Goal: Information Seeking & Learning: Find specific page/section

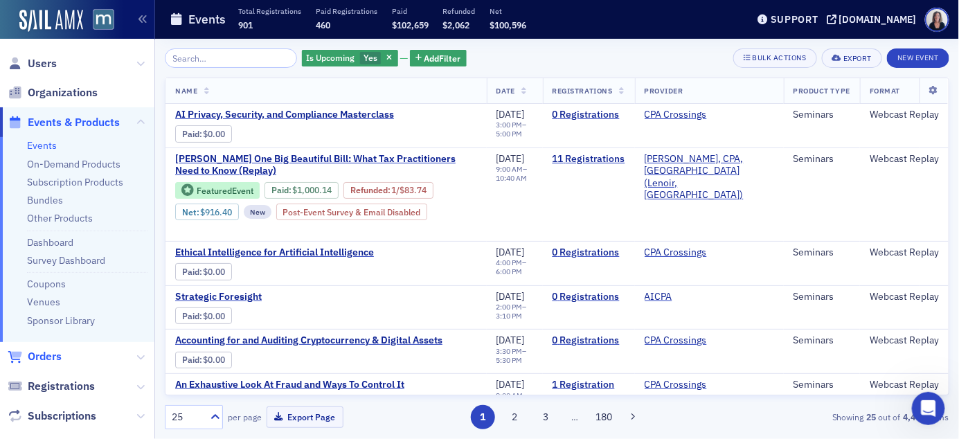
click at [54, 356] on span "Orders" at bounding box center [45, 356] width 34 height 15
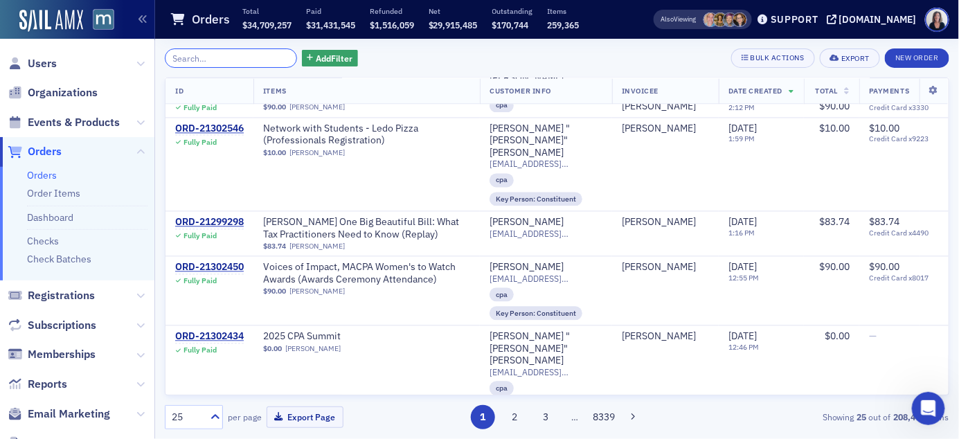
scroll to position [972, 0]
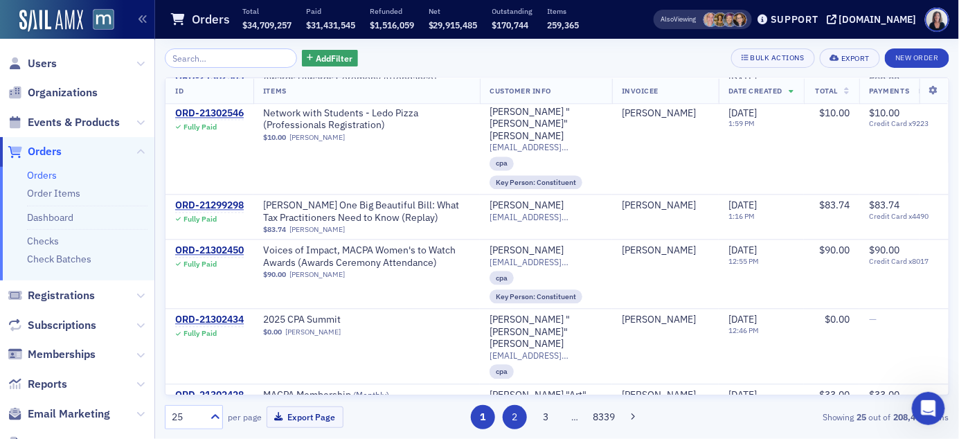
click at [518, 415] on button "2" at bounding box center [515, 417] width 24 height 24
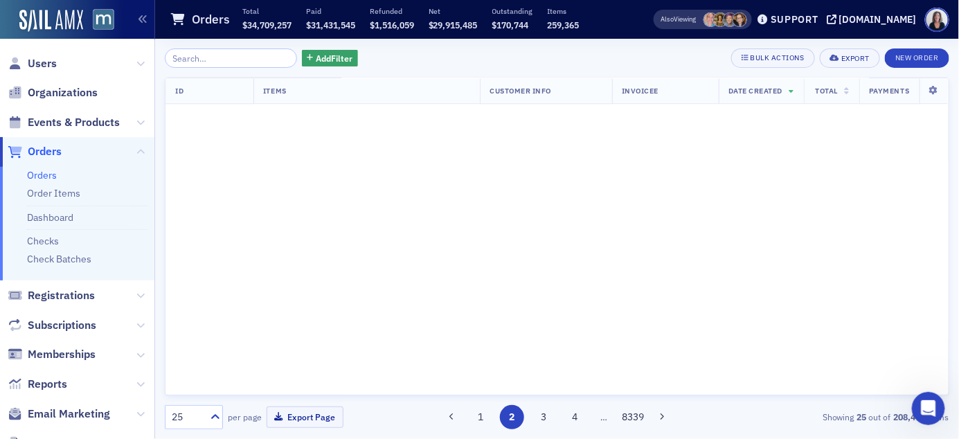
scroll to position [0, 0]
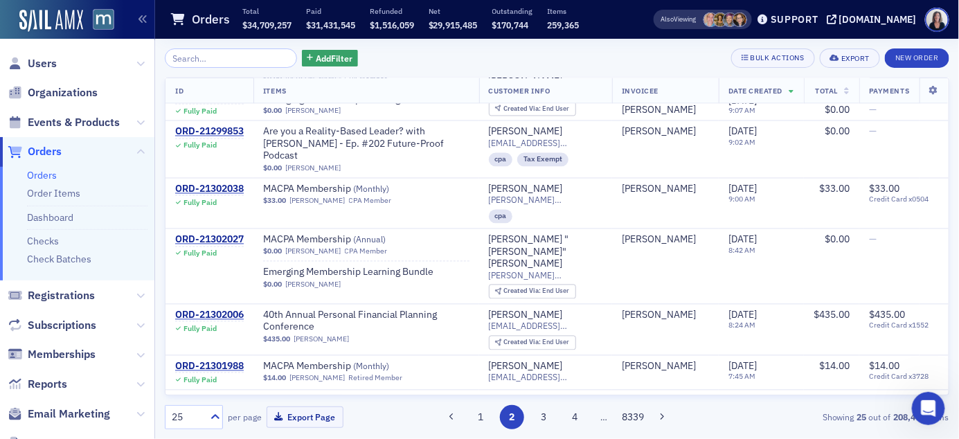
scroll to position [826, 0]
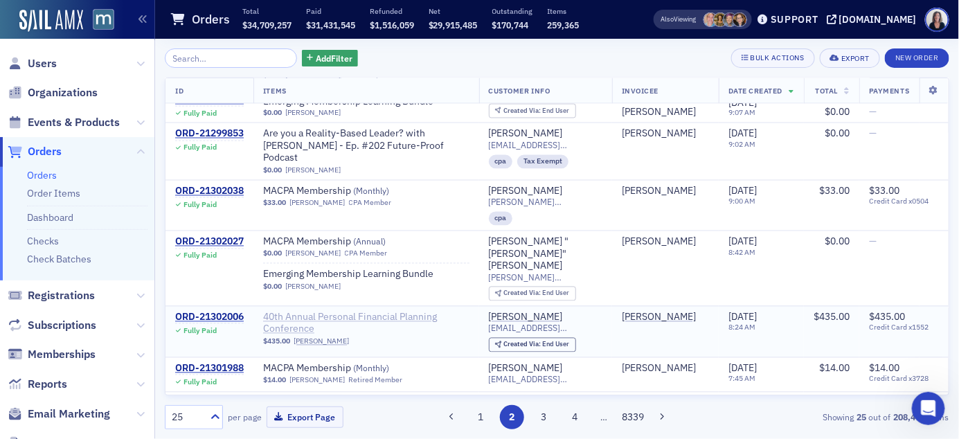
click at [388, 312] on span "40th Annual Personal Financial Planning Conference" at bounding box center [366, 324] width 206 height 24
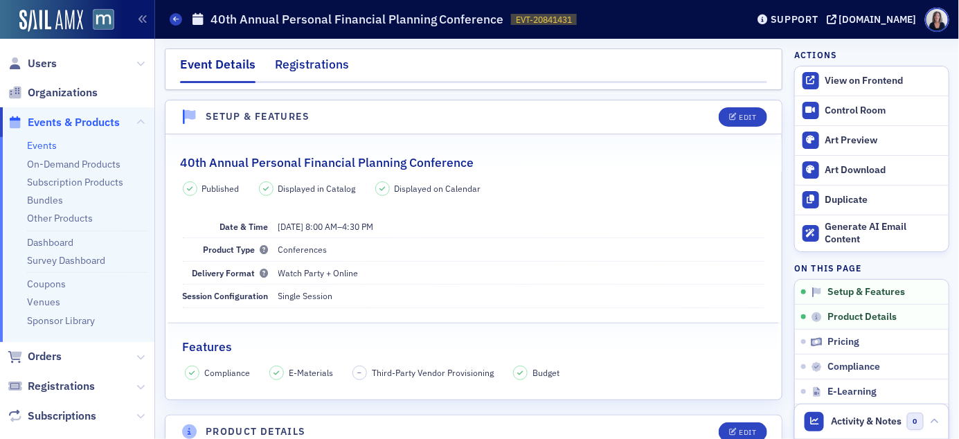
click at [330, 61] on div "Registrations" at bounding box center [312, 68] width 74 height 26
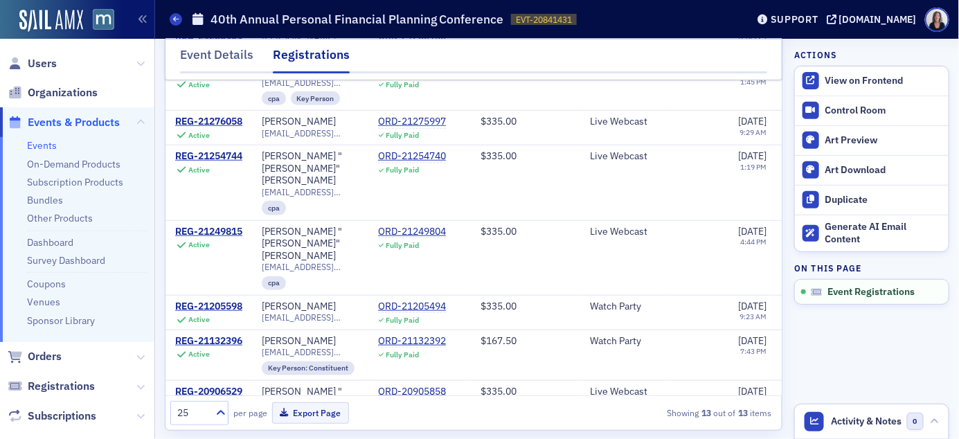
scroll to position [168, 0]
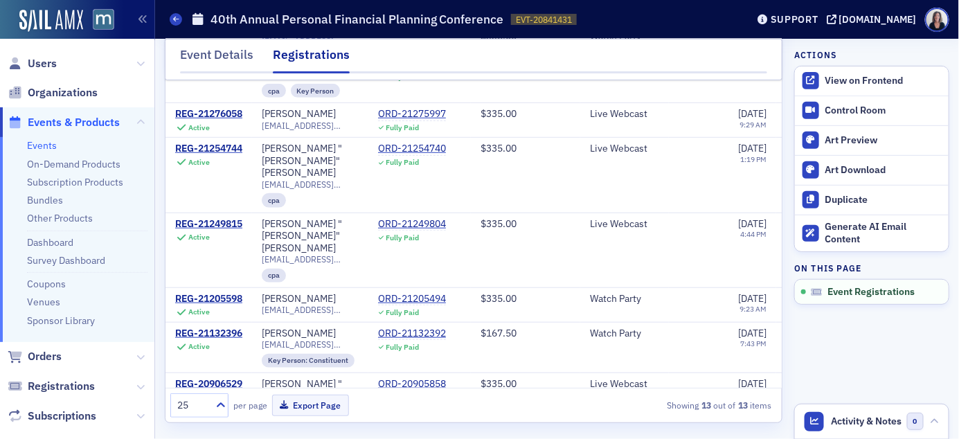
drag, startPoint x: 604, startPoint y: 436, endPoint x: 606, endPoint y: 449, distance: 13.2
click at [606, 438] on html "Users Organizations Events & Products Events On-Demand Products Subscription Pr…" at bounding box center [479, 219] width 959 height 439
click at [606, 386] on td "Live Webcast" at bounding box center [624, 410] width 89 height 75
click at [74, 122] on span "Events & Products" at bounding box center [74, 122] width 92 height 15
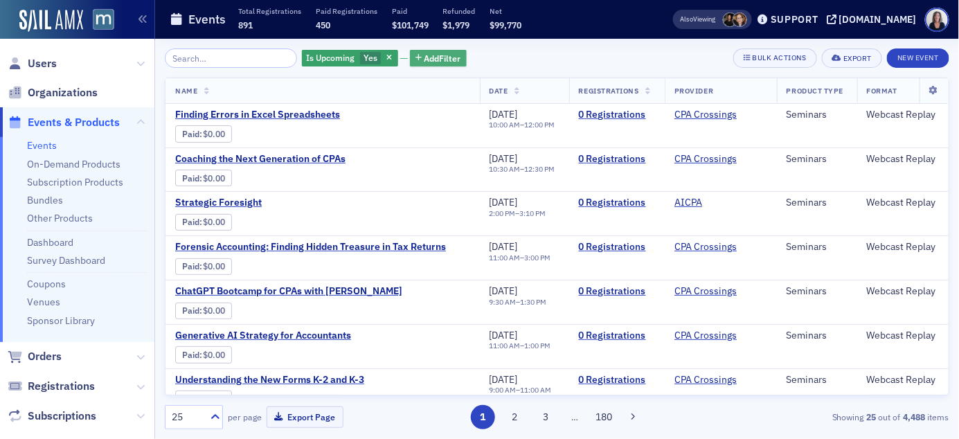
click at [426, 55] on span "Add Filter" at bounding box center [442, 58] width 37 height 12
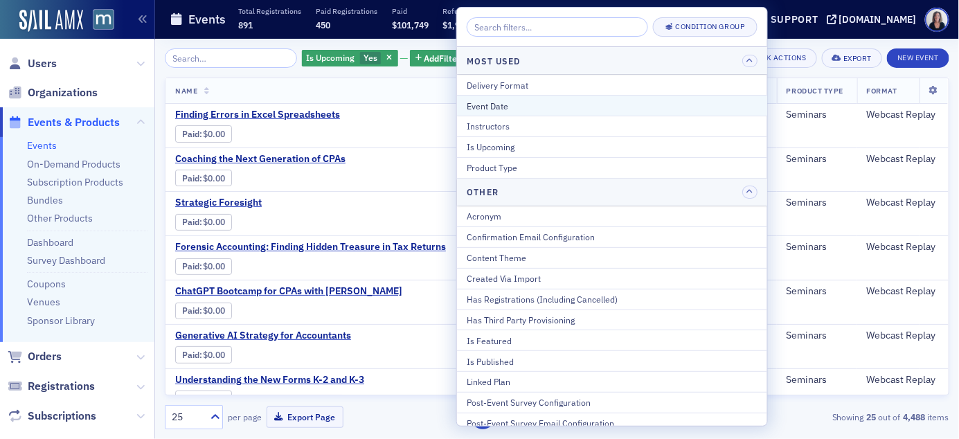
click at [480, 102] on div "Event Date" at bounding box center [612, 106] width 291 height 12
select select "8"
select select "2025"
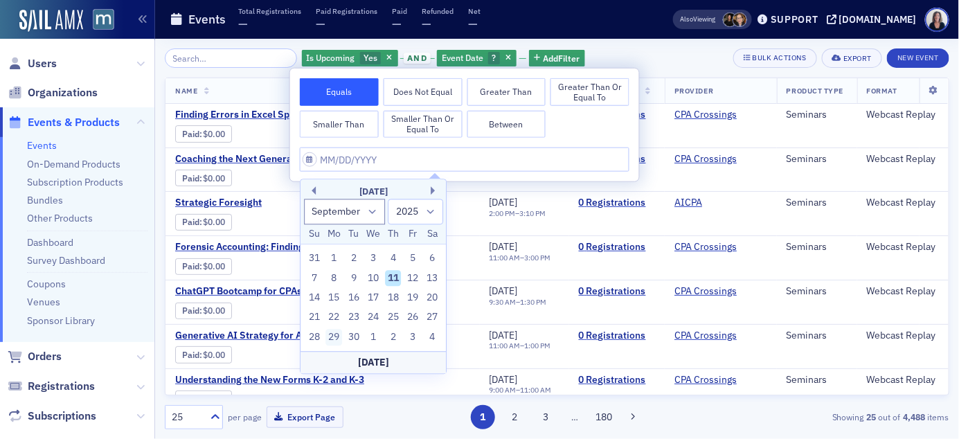
click at [335, 338] on div "29" at bounding box center [334, 337] width 17 height 17
type input "[DATE]"
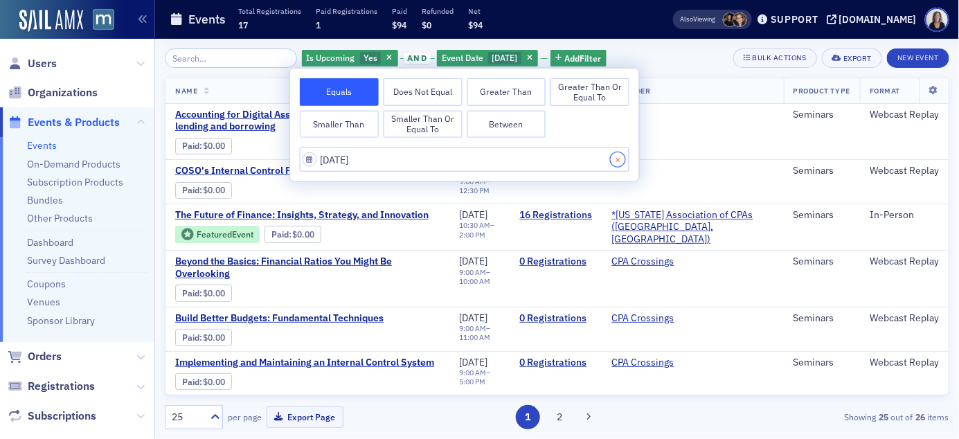
click at [624, 159] on button "Close" at bounding box center [620, 159] width 19 height 24
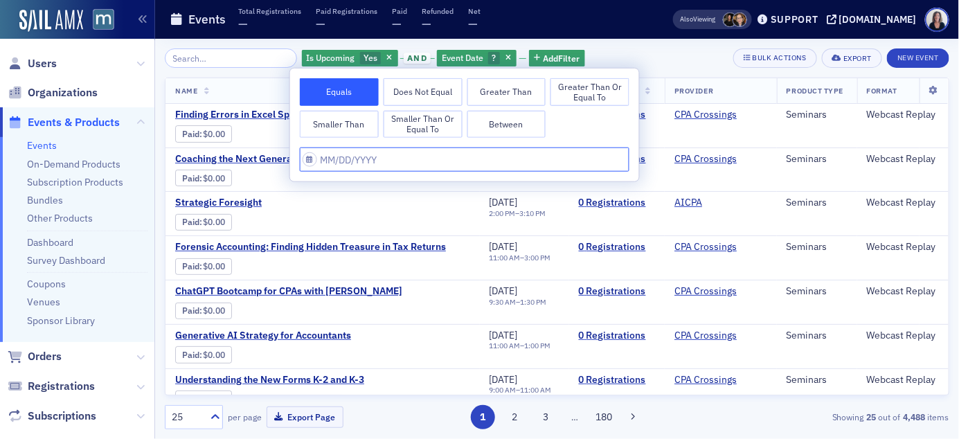
select select "8"
select select "2025"
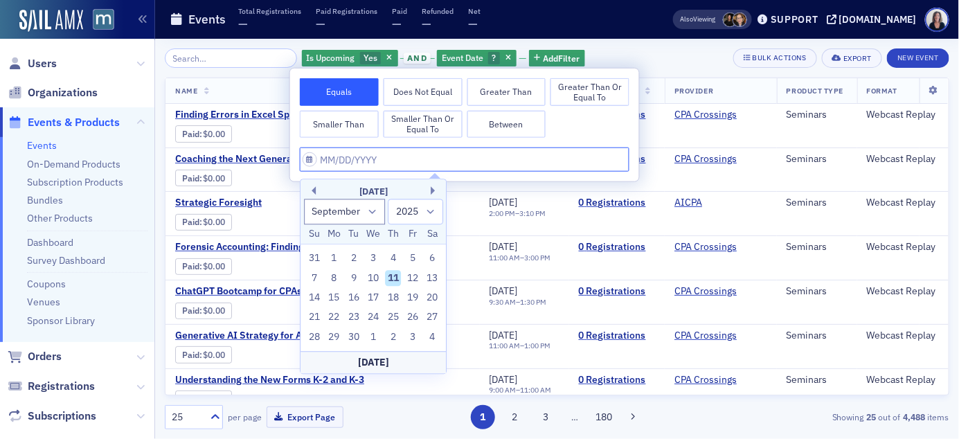
click at [458, 159] on input "text" at bounding box center [465, 159] width 330 height 24
click at [378, 210] on select "January February March April May June July August September October November De…" at bounding box center [345, 212] width 82 height 26
select select "9"
click at [304, 199] on select "January February March April May June July August September October November De…" at bounding box center [345, 212] width 82 height 26
click at [412, 278] on div "10" at bounding box center [412, 278] width 17 height 17
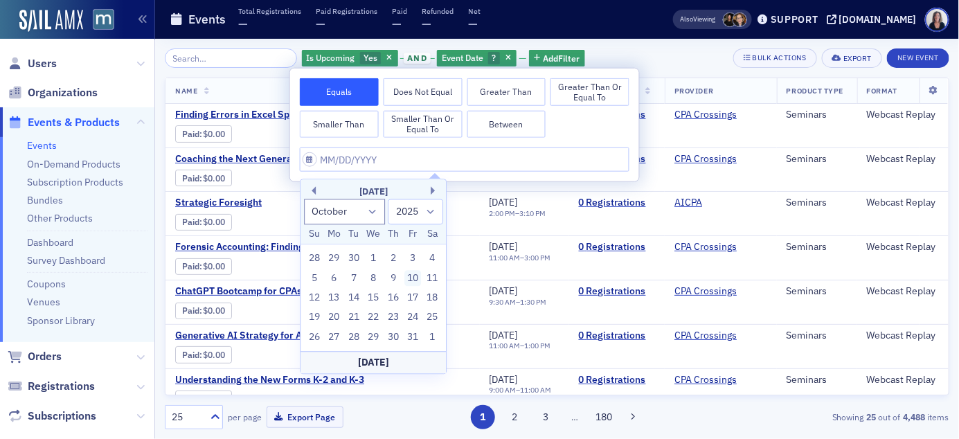
type input "[DATE]"
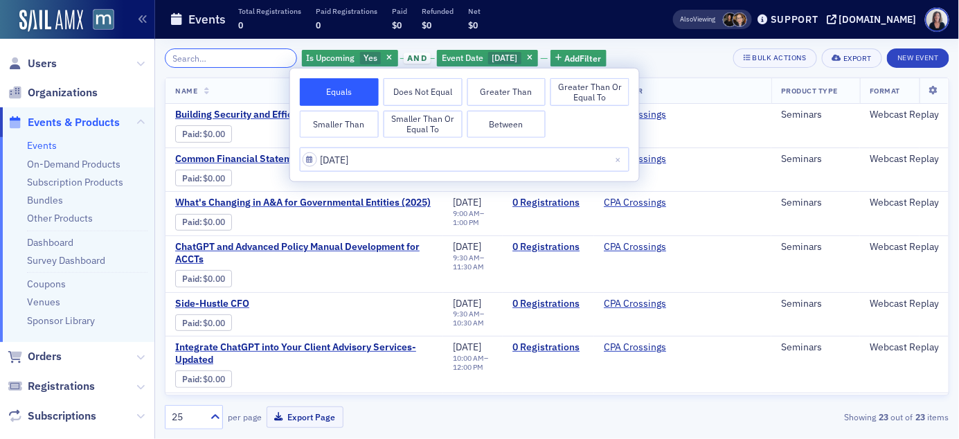
click at [219, 61] on input "search" at bounding box center [231, 57] width 132 height 19
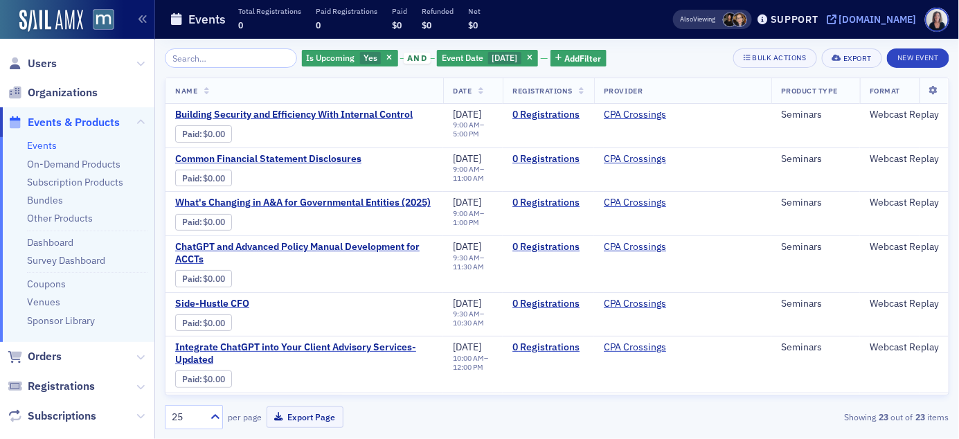
click at [904, 17] on div "[DOMAIN_NAME]" at bounding box center [878, 19] width 78 height 12
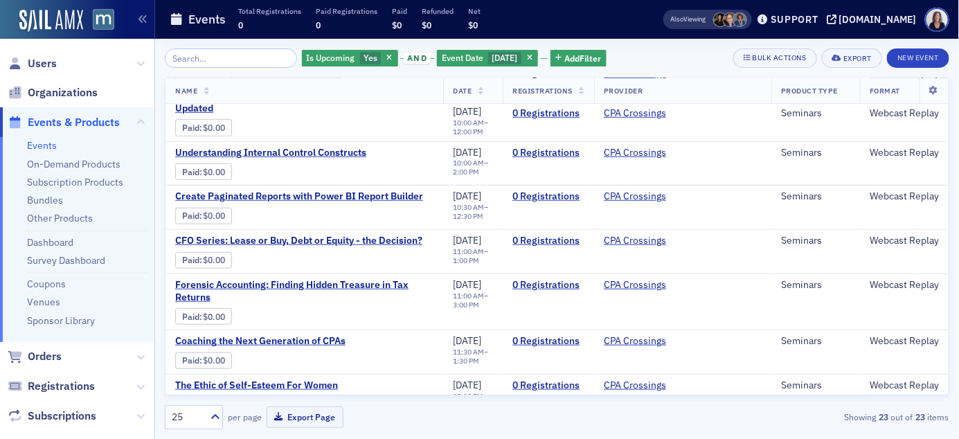
scroll to position [252, 0]
click at [229, 60] on input "search" at bounding box center [231, 57] width 132 height 19
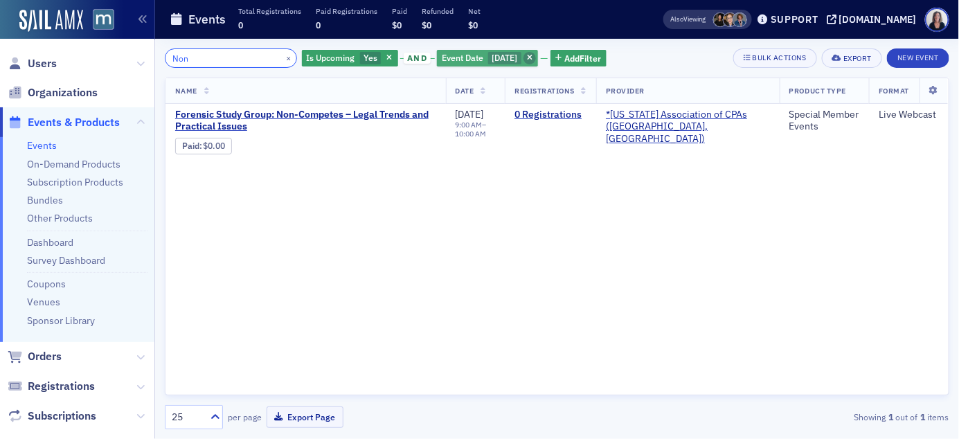
type input "Non"
click at [532, 56] on icon "button" at bounding box center [530, 59] width 6 height 8
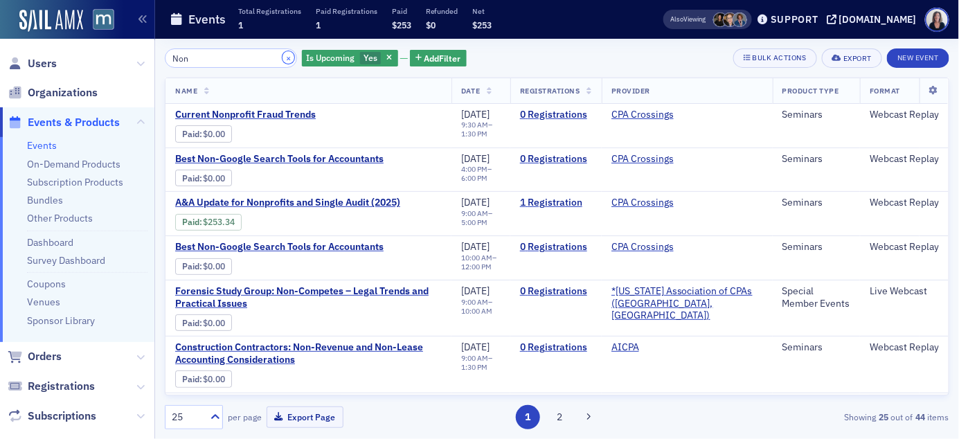
click at [282, 53] on button "×" at bounding box center [288, 57] width 12 height 12
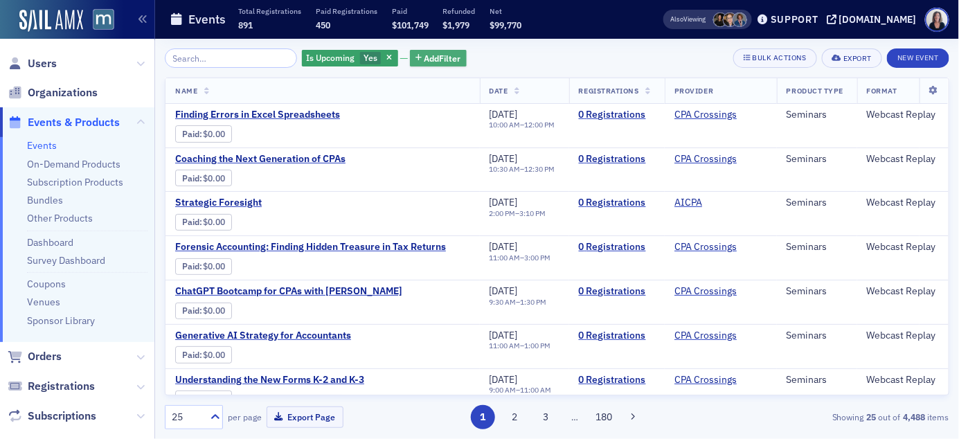
click at [449, 60] on span "Add Filter" at bounding box center [442, 58] width 37 height 12
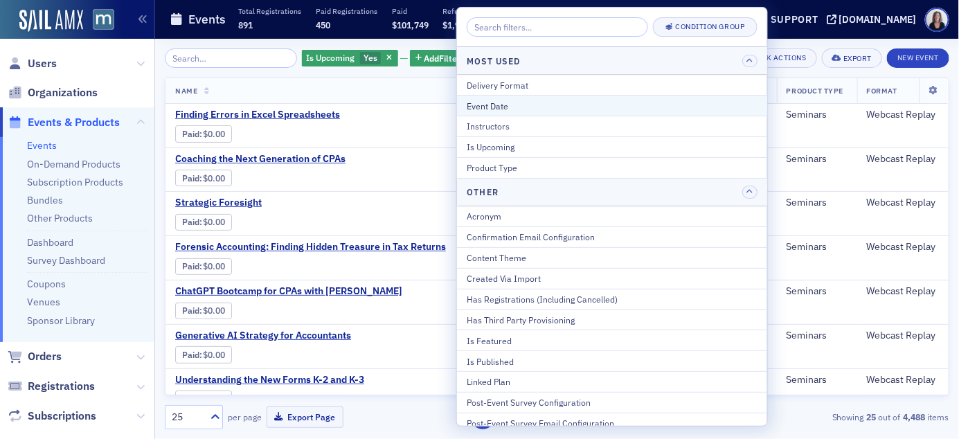
click at [477, 103] on div "Event Date" at bounding box center [612, 106] width 291 height 12
select select "8"
select select "2025"
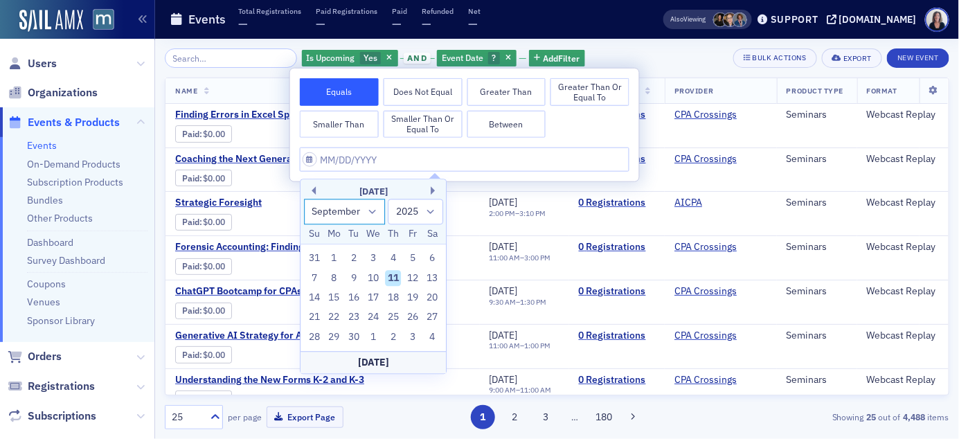
click at [372, 213] on select "January February March April May June July August September October November De…" at bounding box center [345, 212] width 82 height 26
select select "9"
click at [304, 199] on select "January February March April May June July August September October November De…" at bounding box center [345, 212] width 82 height 26
click at [390, 314] on div "23" at bounding box center [393, 317] width 17 height 17
type input "[DATE]"
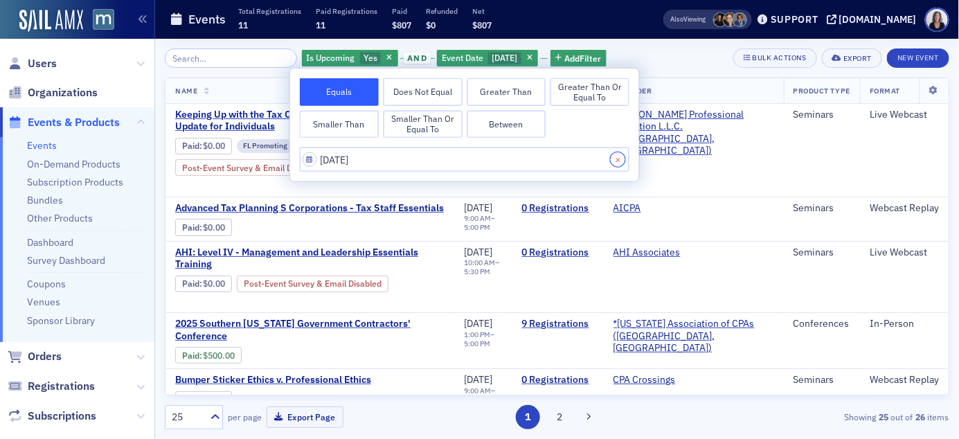
click at [621, 155] on button "Close" at bounding box center [620, 159] width 19 height 24
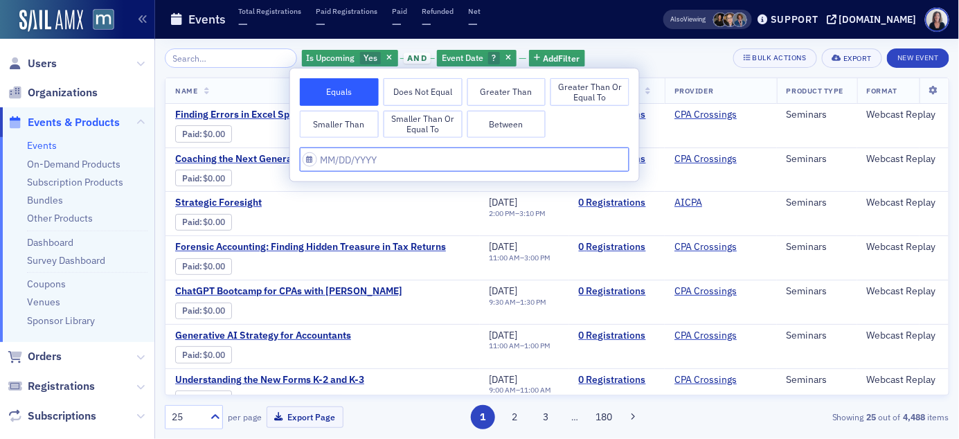
select select "8"
select select "2025"
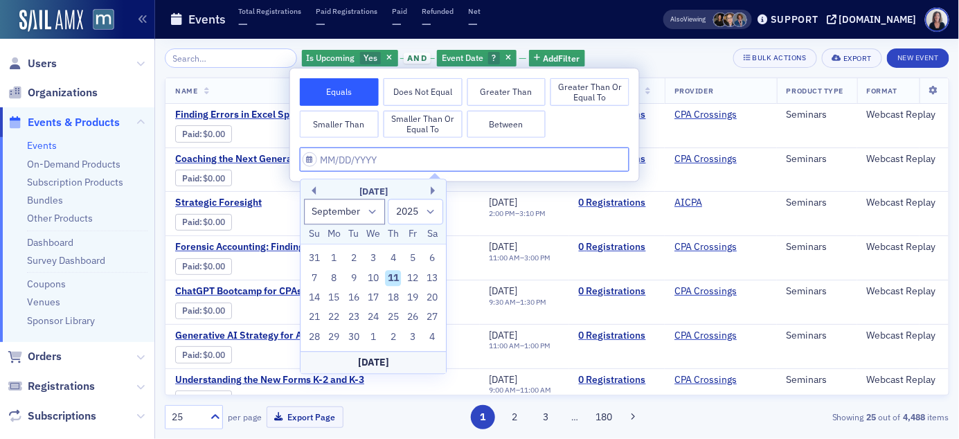
click at [605, 157] on input "text" at bounding box center [465, 159] width 330 height 24
click at [373, 210] on select "January February March April May June July August September October November De…" at bounding box center [345, 212] width 82 height 26
select select "9"
click at [304, 199] on select "January February March April May June July August September October November De…" at bounding box center [345, 212] width 82 height 26
click at [372, 335] on div "29" at bounding box center [373, 337] width 17 height 17
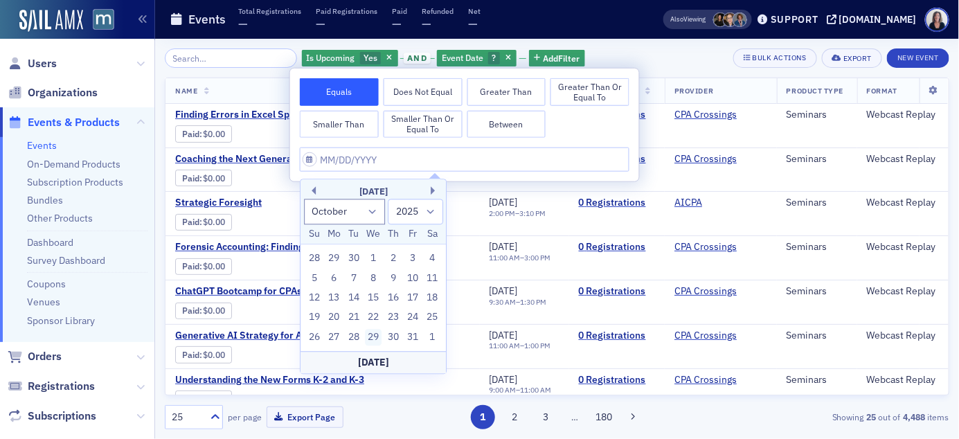
type input "[DATE]"
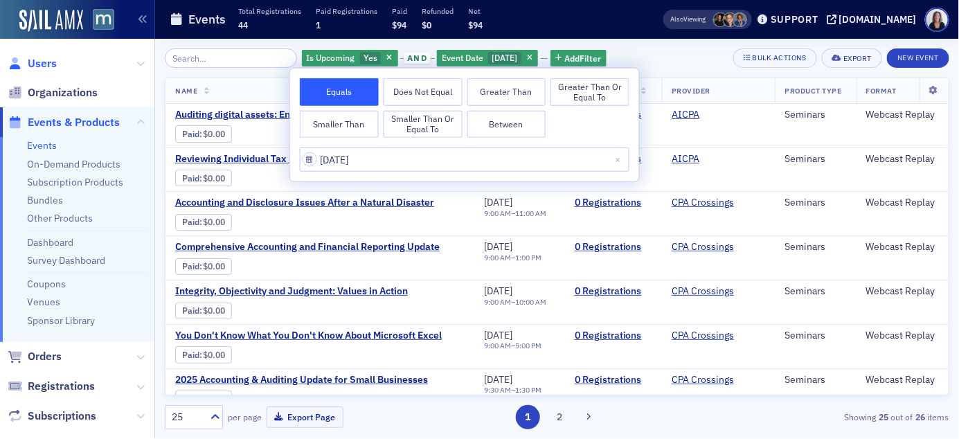
click at [37, 64] on span "Users" at bounding box center [42, 63] width 29 height 15
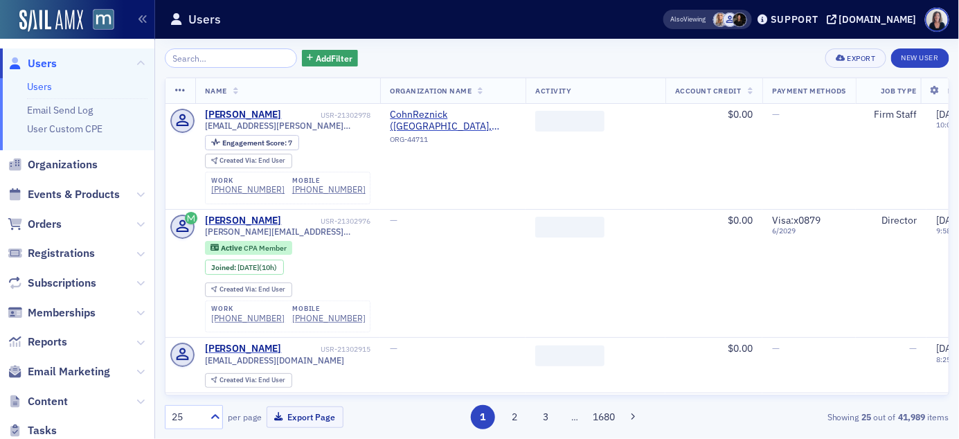
click at [228, 60] on input "search" at bounding box center [231, 57] width 132 height 19
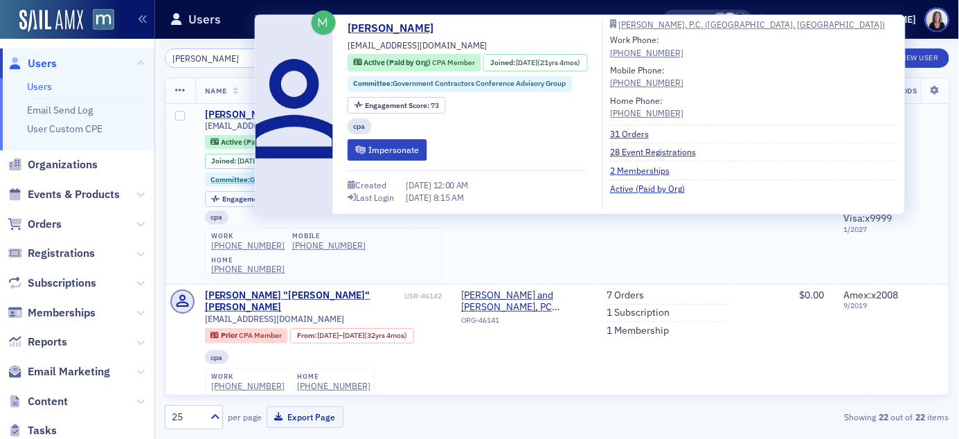
type input "[PERSON_NAME]"
click at [224, 114] on div "[PERSON_NAME]" at bounding box center [243, 115] width 77 height 12
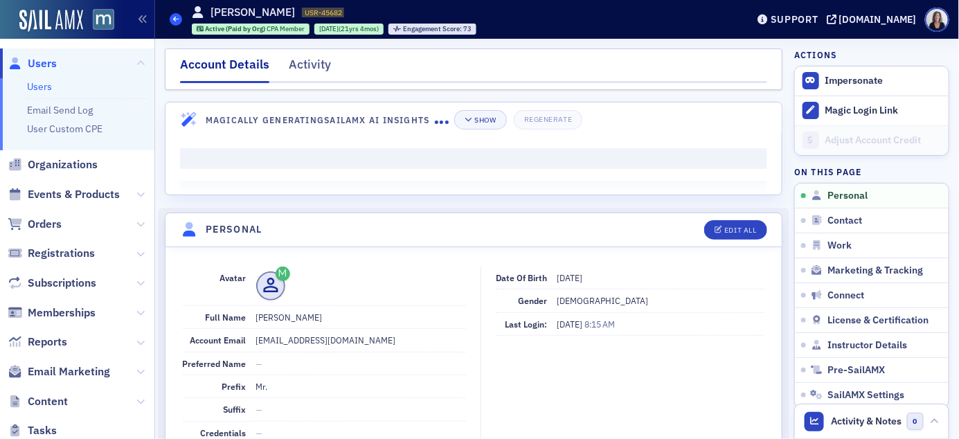
click at [181, 20] on span at bounding box center [176, 19] width 12 height 12
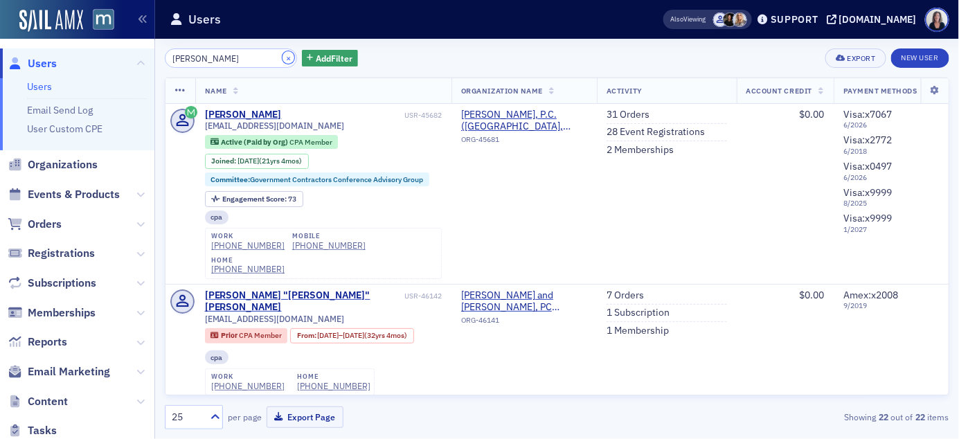
click at [282, 55] on button "×" at bounding box center [288, 57] width 12 height 12
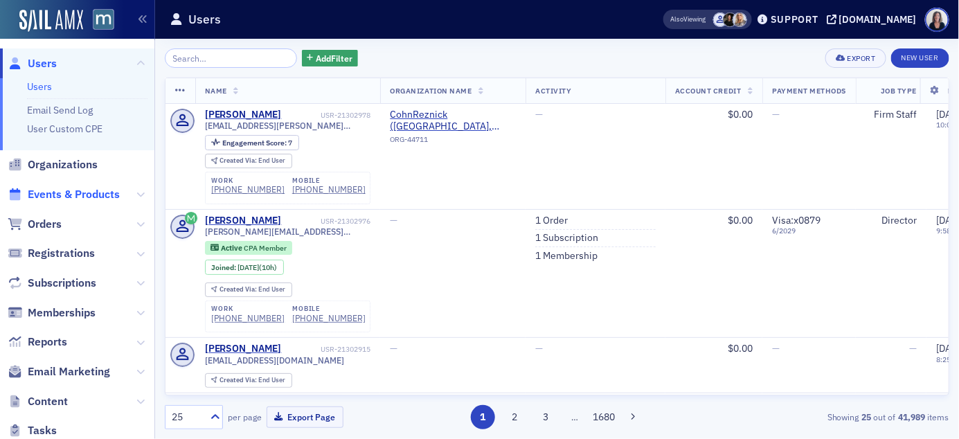
click at [64, 195] on span "Events & Products" at bounding box center [74, 194] width 92 height 15
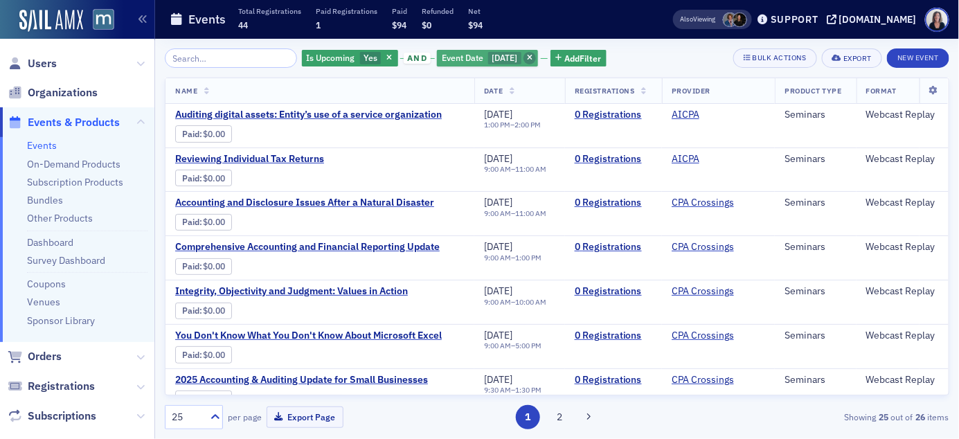
click at [532, 59] on icon "button" at bounding box center [530, 59] width 6 height 8
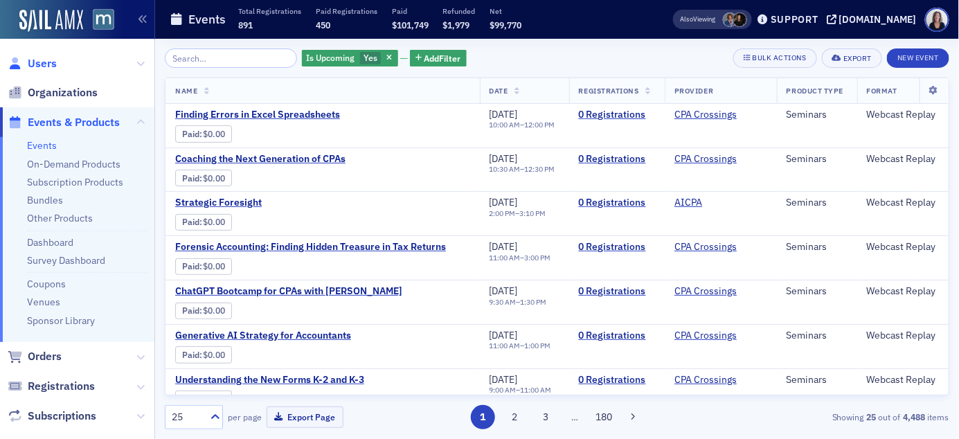
click at [44, 60] on span "Users" at bounding box center [42, 63] width 29 height 15
